Goal: Information Seeking & Learning: Learn about a topic

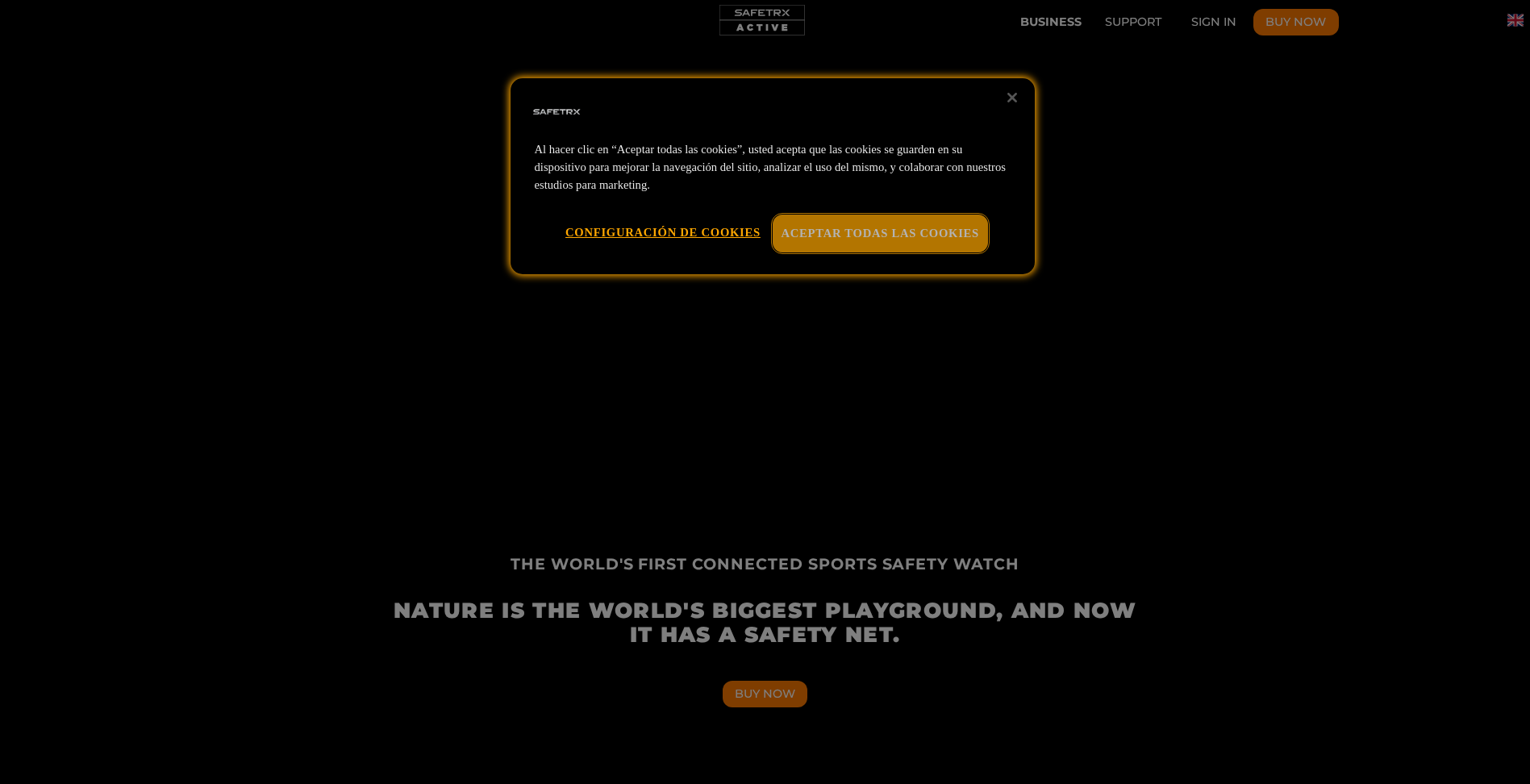
click at [839, 236] on button "Aceptar todas las cookies" at bounding box center [880, 232] width 215 height 37
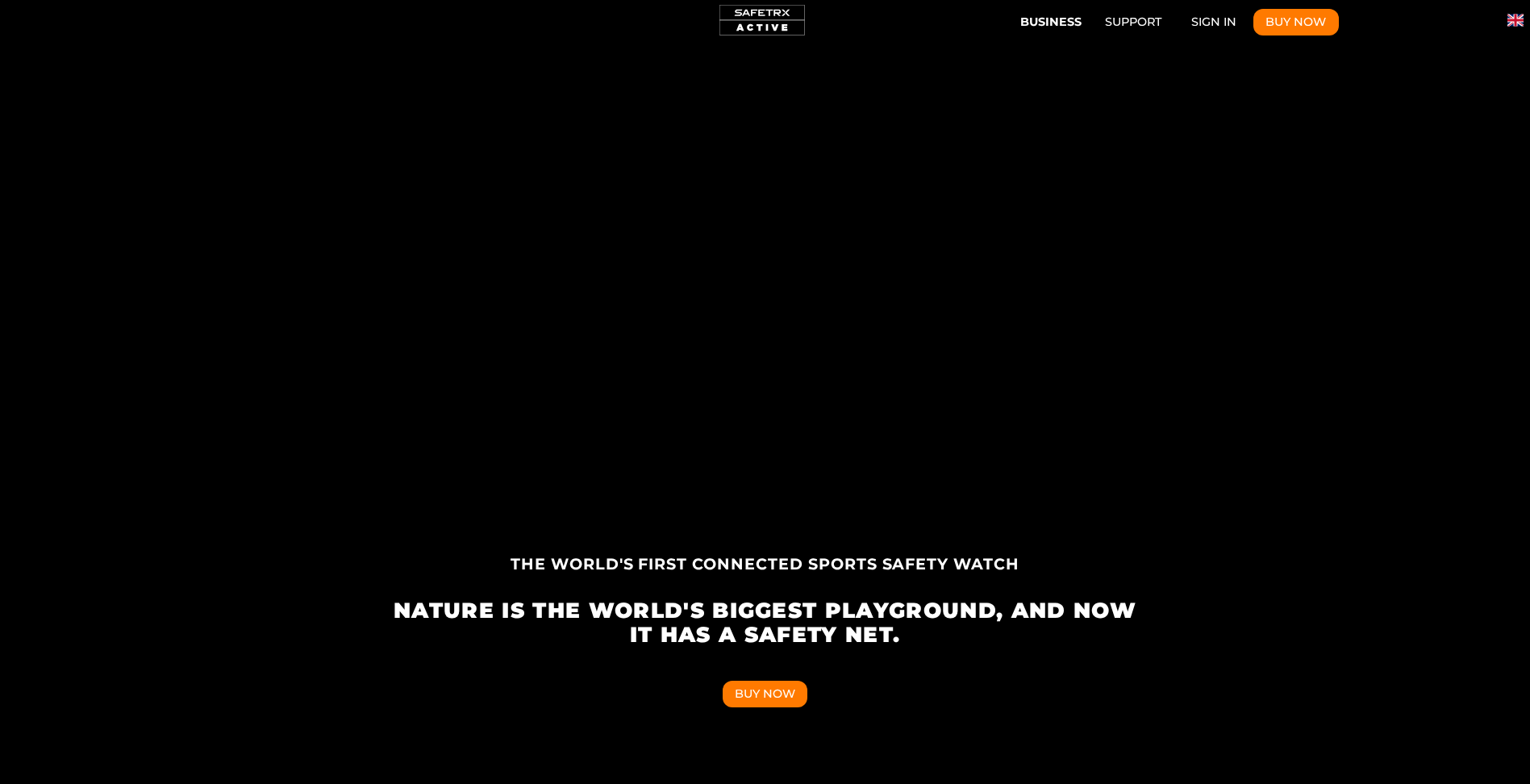
click at [1063, 24] on button "Business" at bounding box center [1051, 20] width 72 height 27
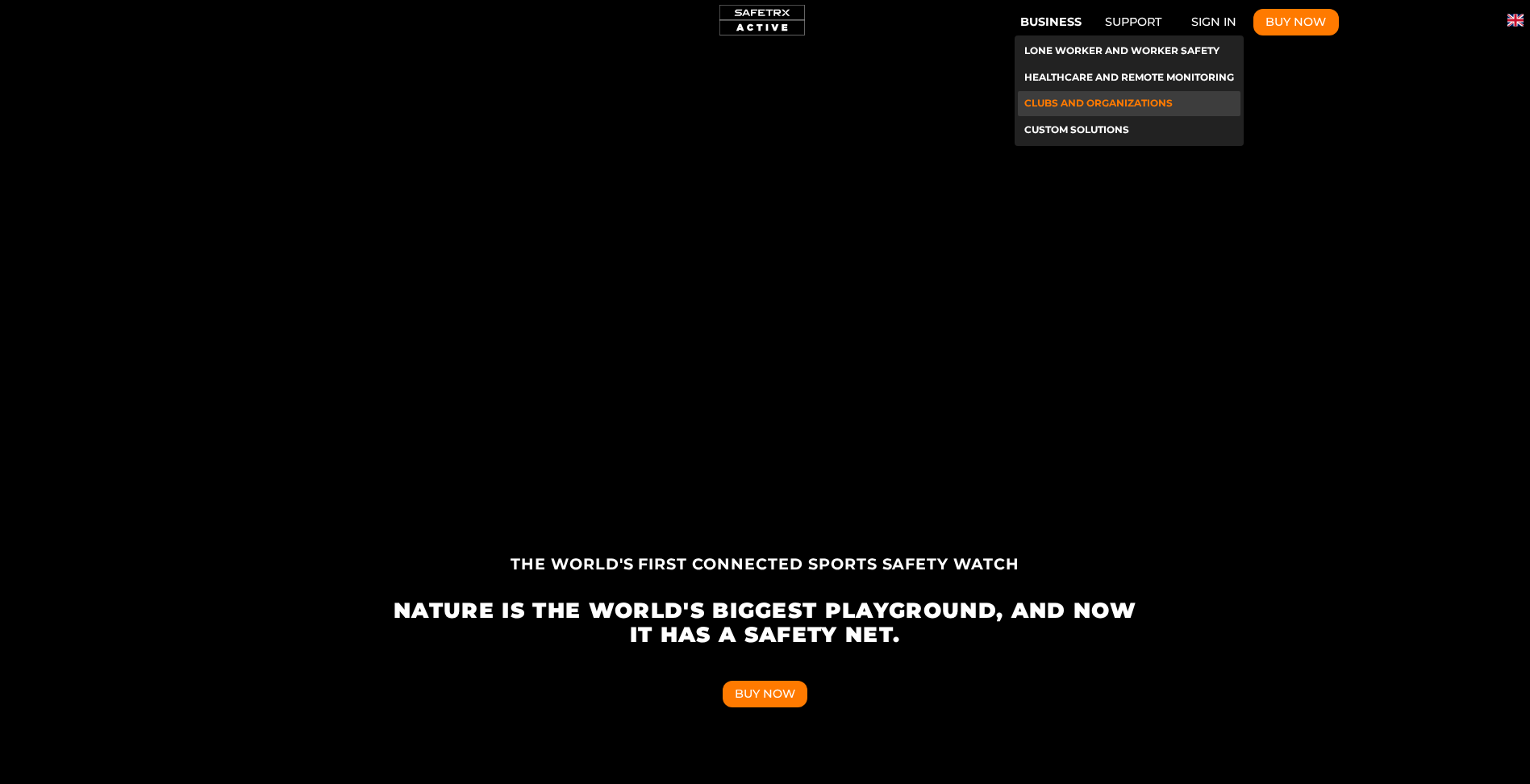
click at [1139, 108] on li "Clubs and Organizations" at bounding box center [1130, 104] width 223 height 25
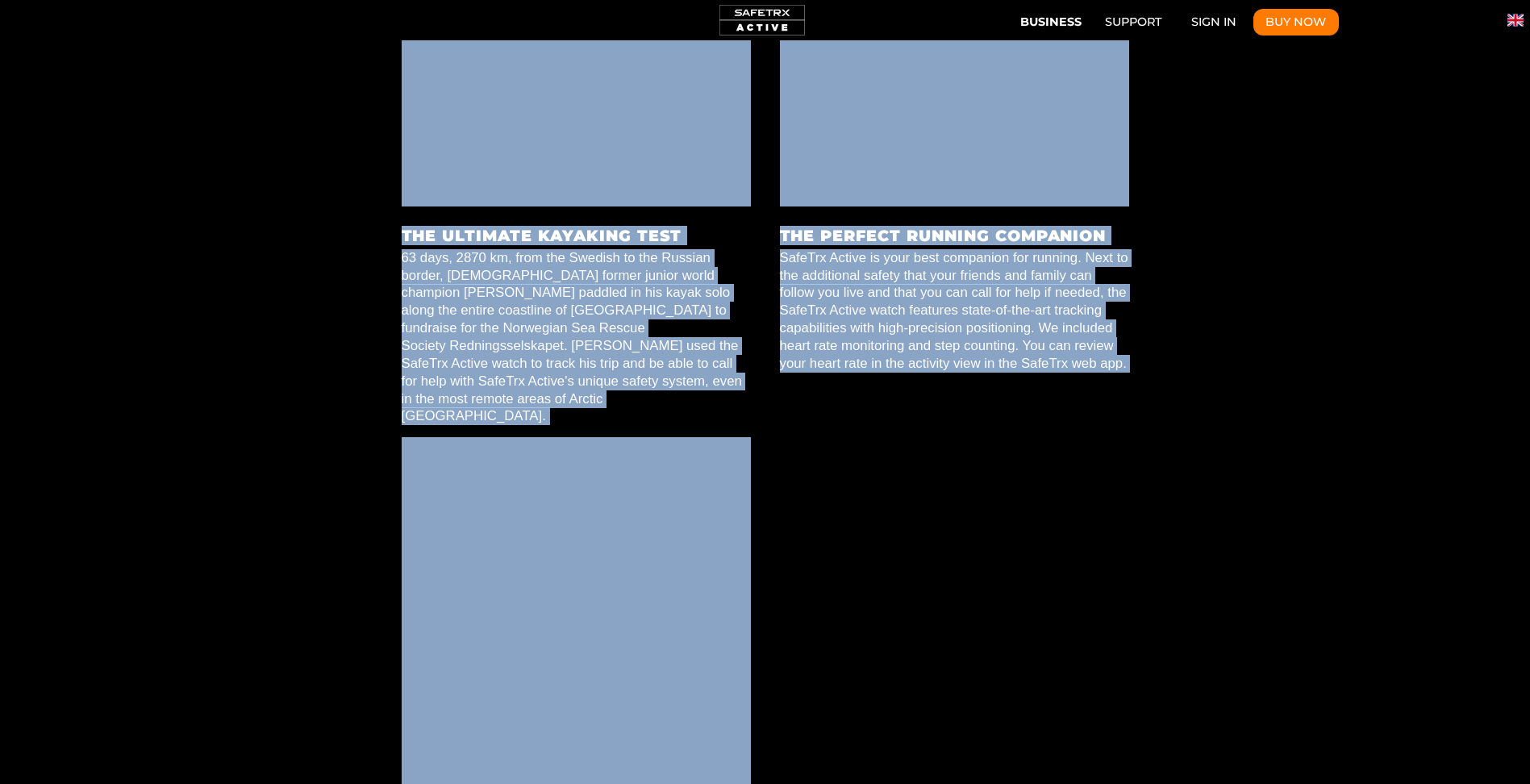
scroll to position [0, 6723]
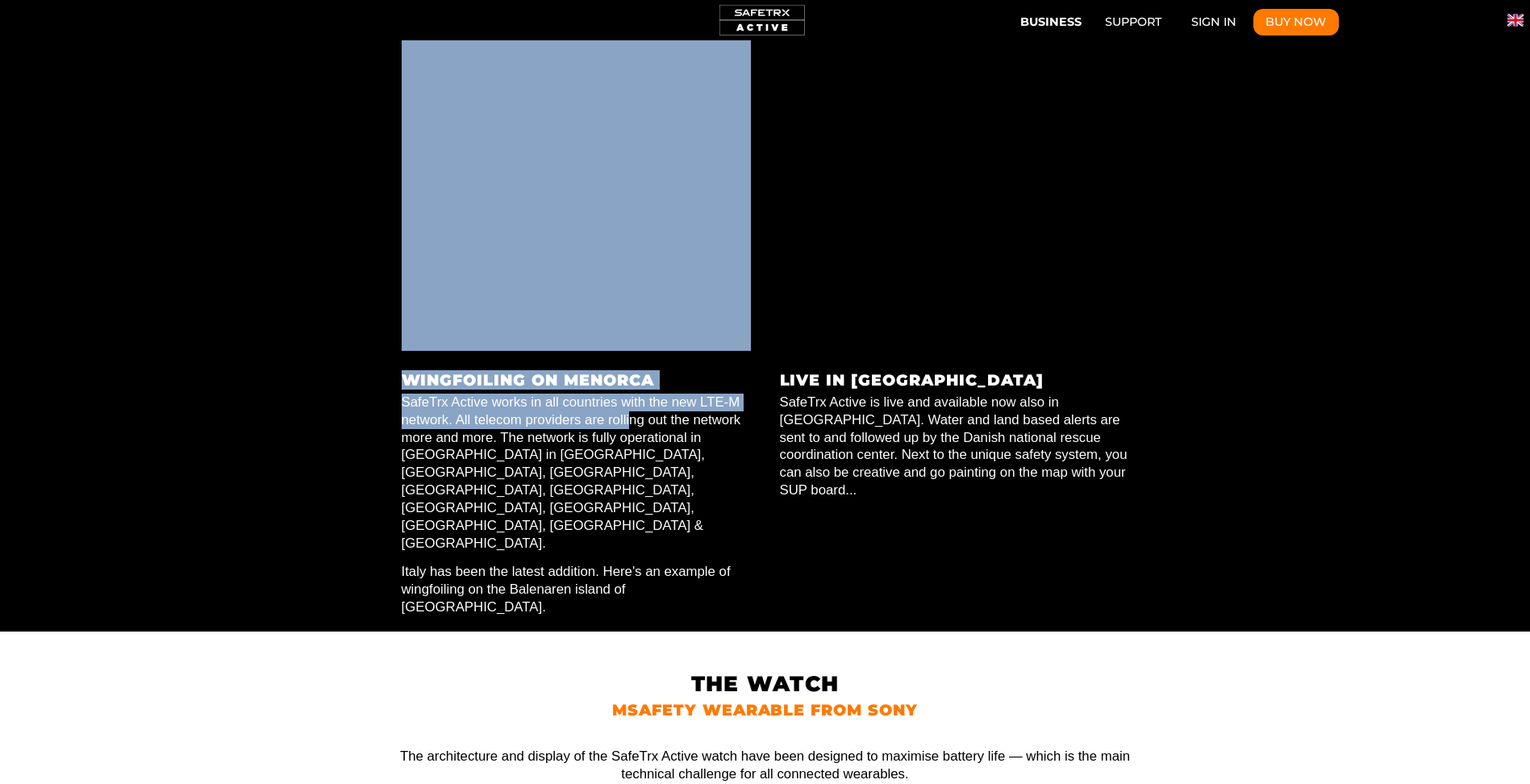
drag, startPoint x: 565, startPoint y: 553, endPoint x: 629, endPoint y: 357, distance: 206.2
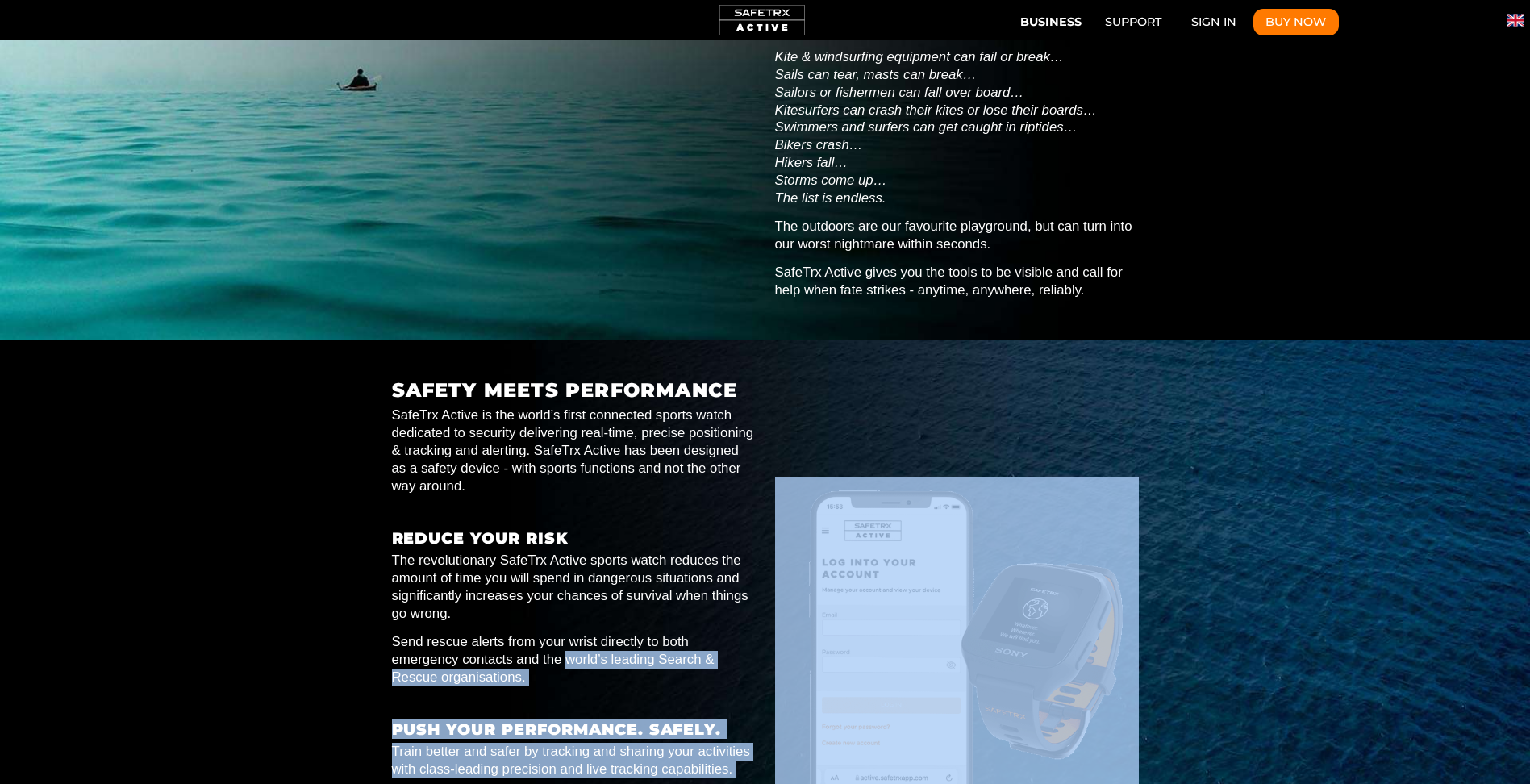
scroll to position [0, 7470]
click at [572, 655] on p "Send rescue alerts from your wrist directly to both emergency contacts and the …" at bounding box center [574, 660] width 364 height 53
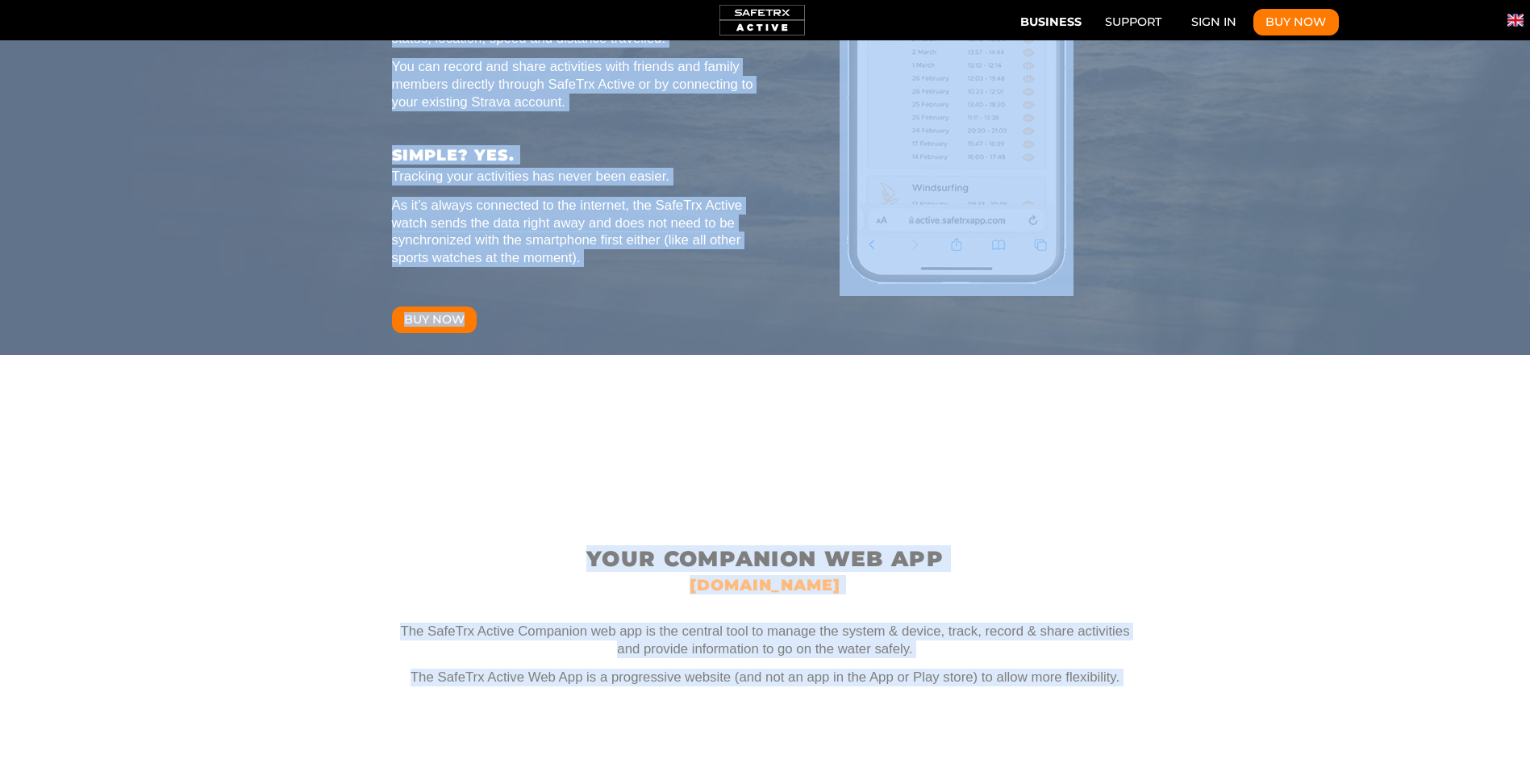
drag, startPoint x: 566, startPoint y: 661, endPoint x: 684, endPoint y: 647, distance: 118.8
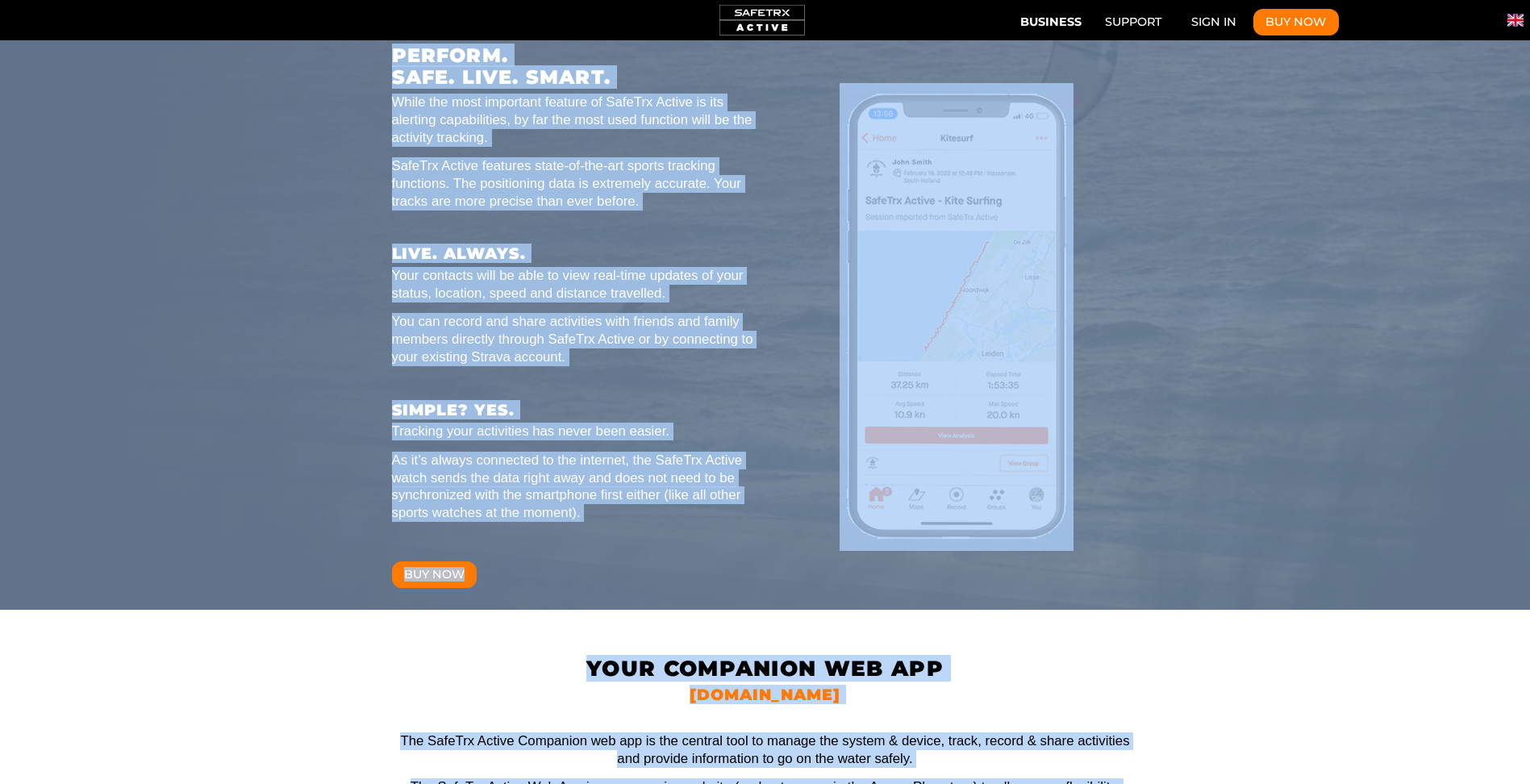
scroll to position [0, 0]
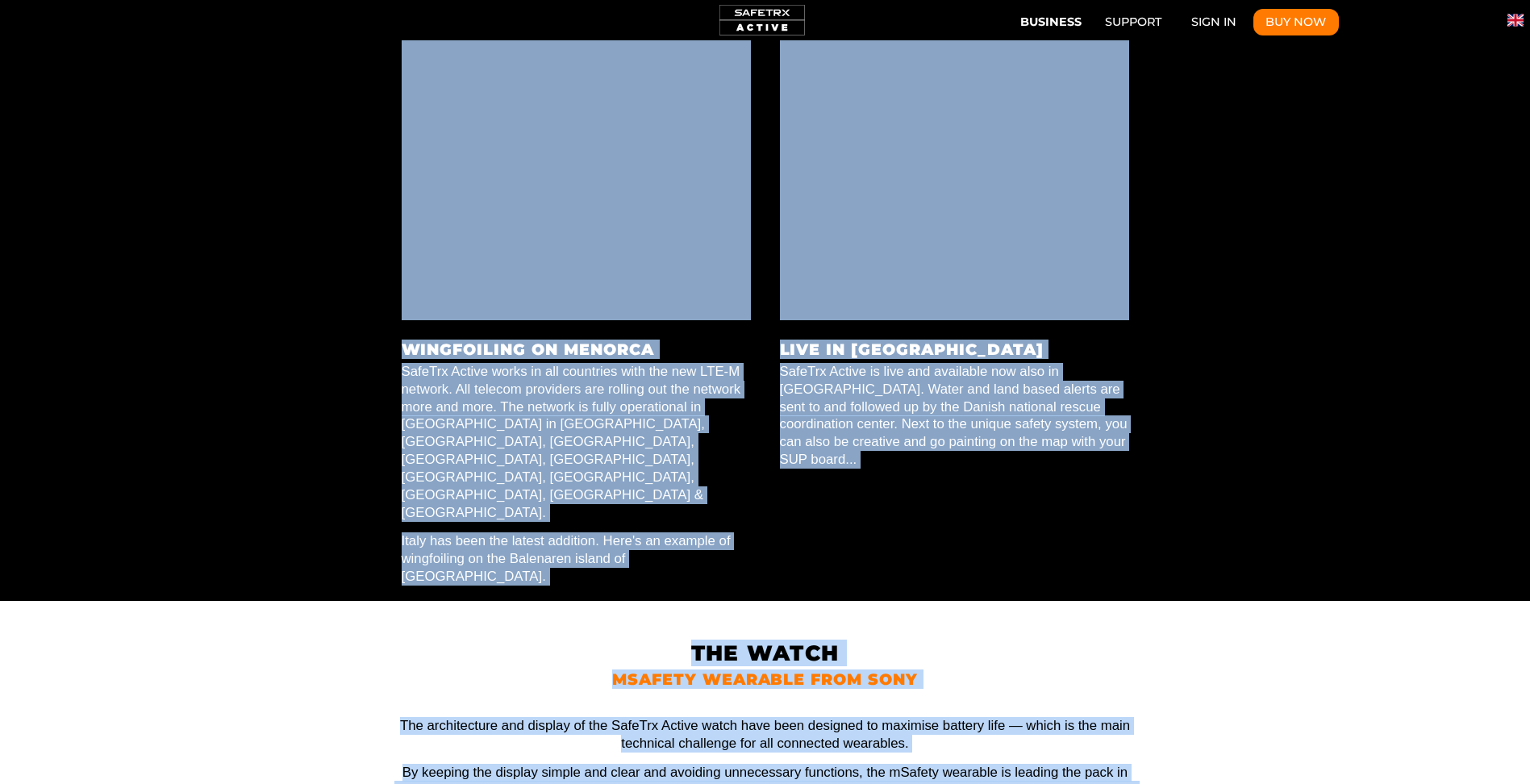
click at [621, 383] on p "SafeTrx Active works in all countries with the new LTE-M network. All telecom p…" at bounding box center [576, 442] width 350 height 159
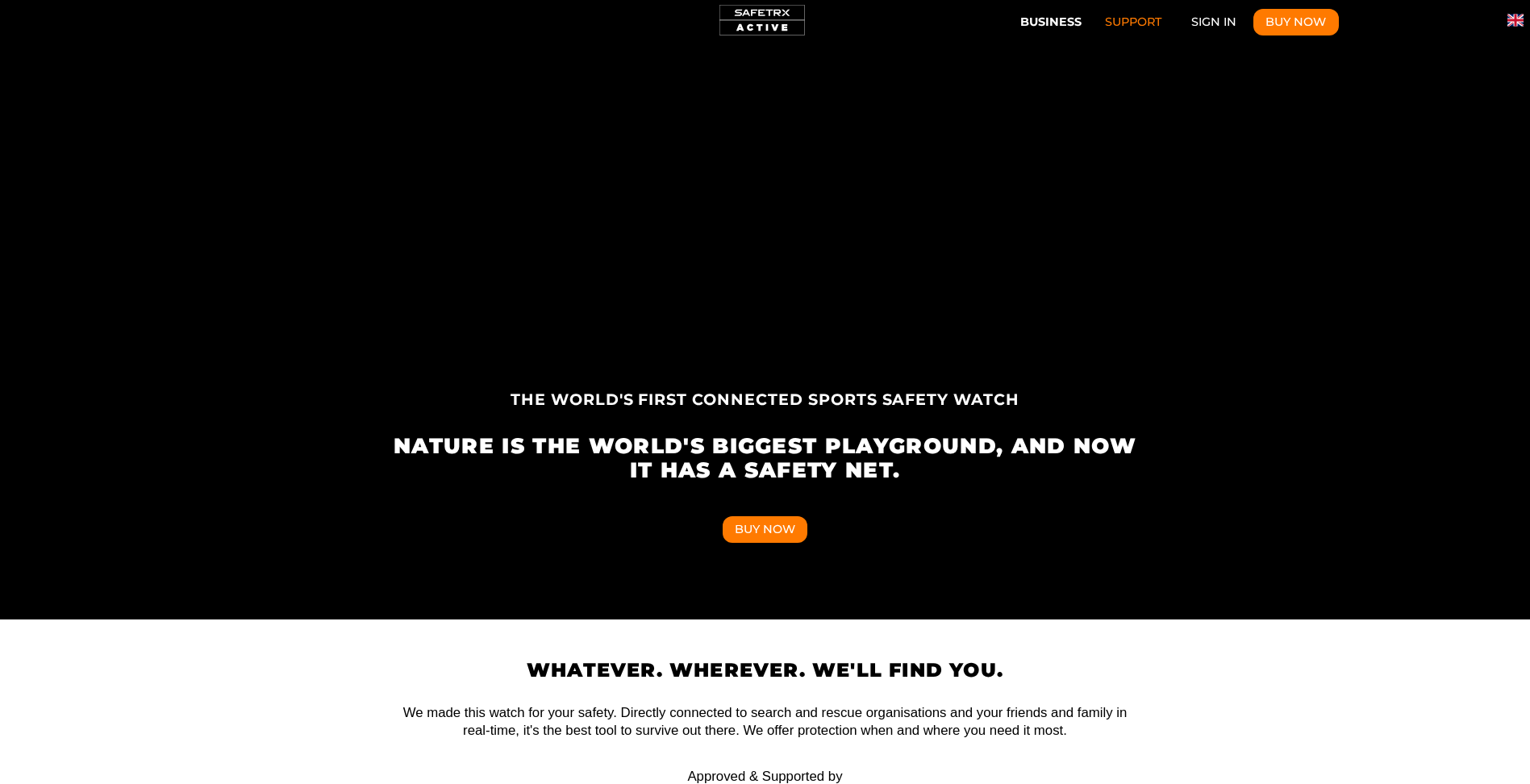
click at [1131, 24] on link "Support" at bounding box center [1134, 22] width 82 height 28
